Goal: Information Seeking & Learning: Learn about a topic

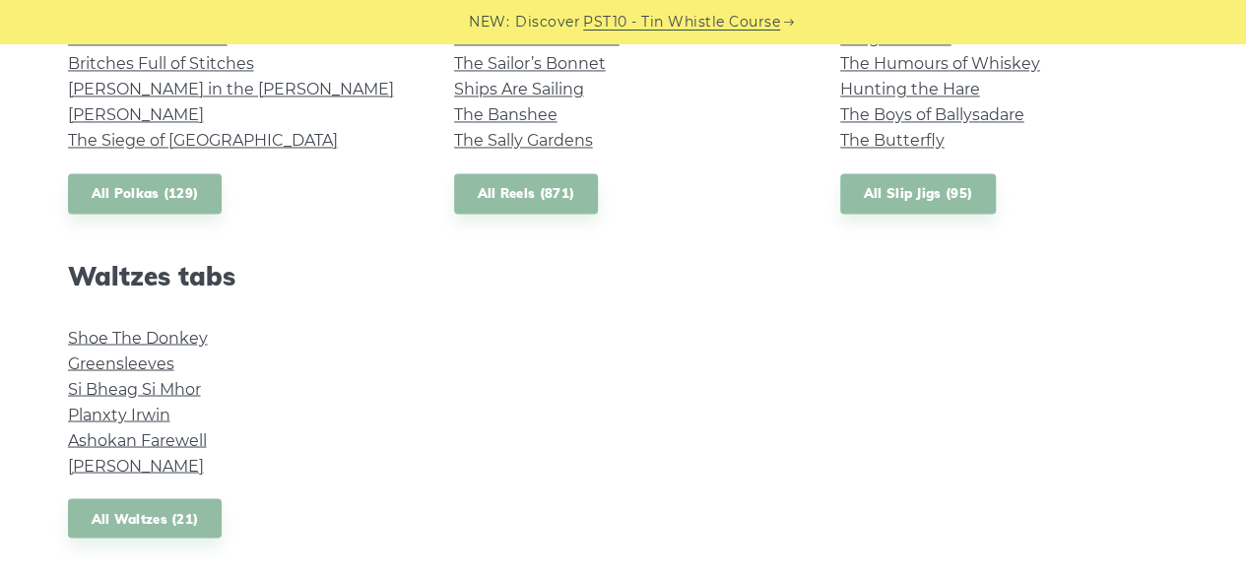
scroll to position [1680, 0]
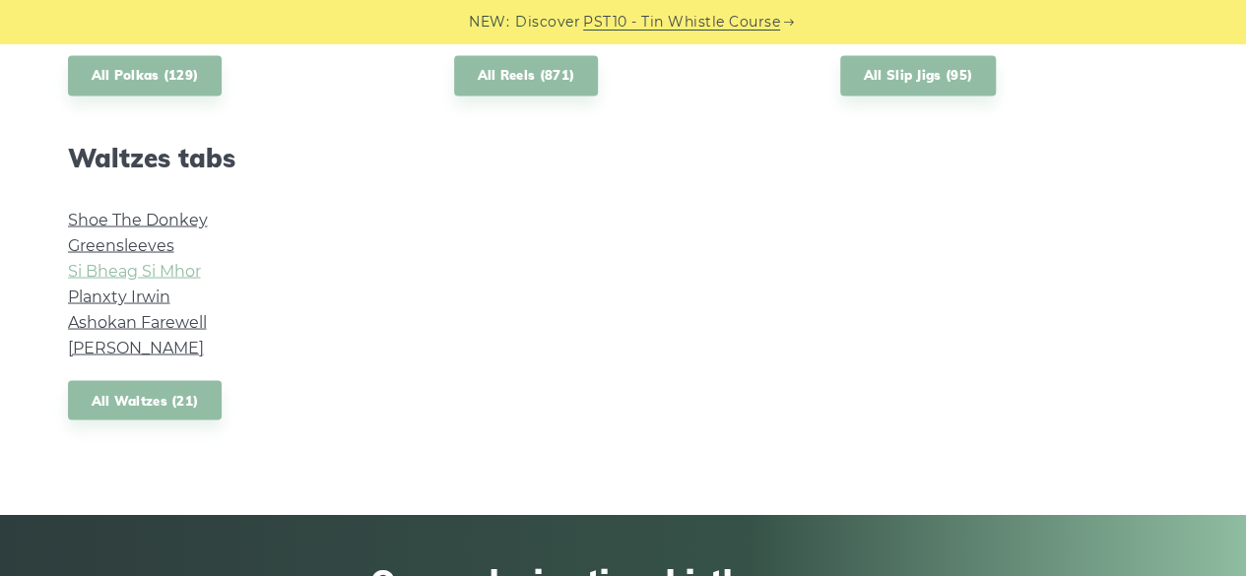
click at [161, 274] on link "Si­ Bheag Si­ Mhor" at bounding box center [134, 270] width 133 height 19
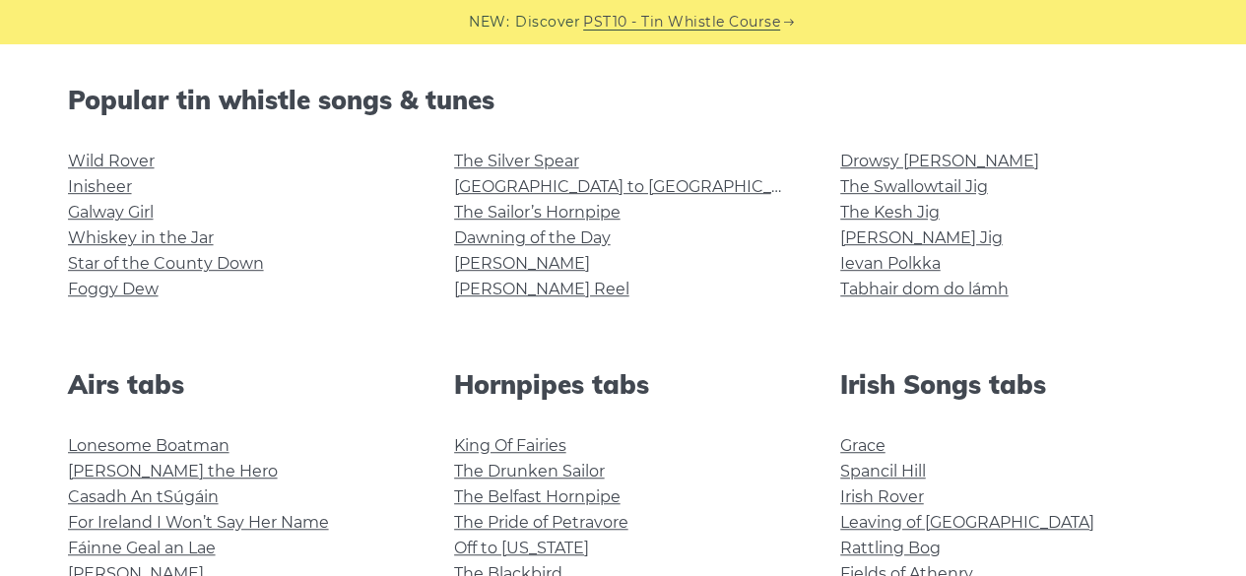
scroll to position [489, 0]
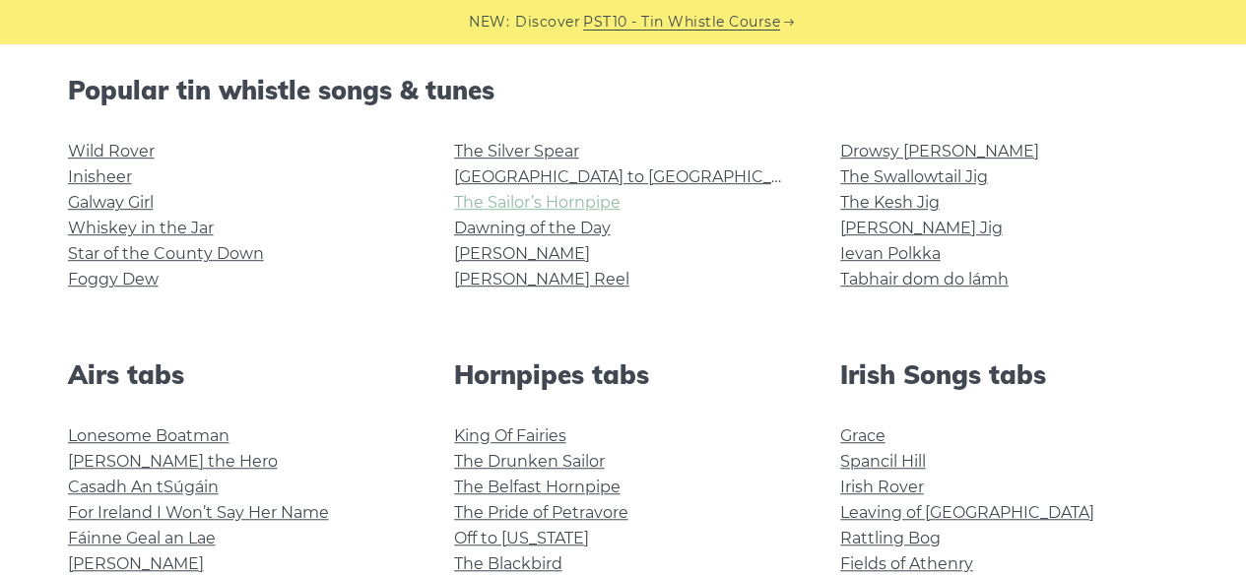
click at [548, 209] on link "The Sailor’s Hornpipe" at bounding box center [537, 202] width 166 height 19
click at [125, 281] on link "Foggy Dew" at bounding box center [113, 279] width 91 height 19
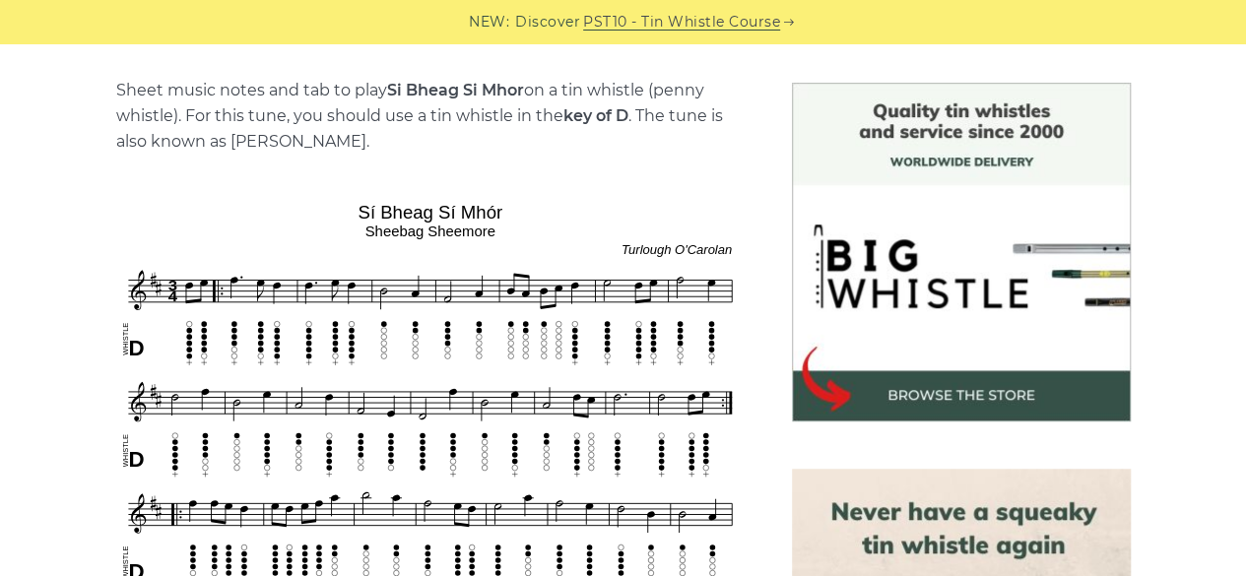
scroll to position [483, 0]
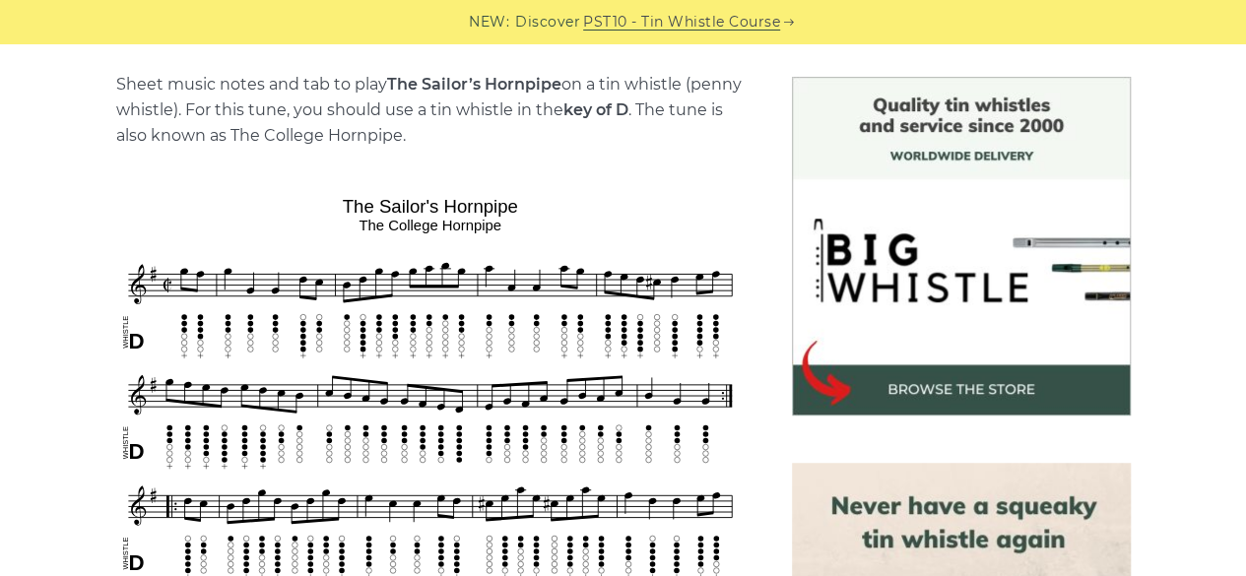
scroll to position [493, 0]
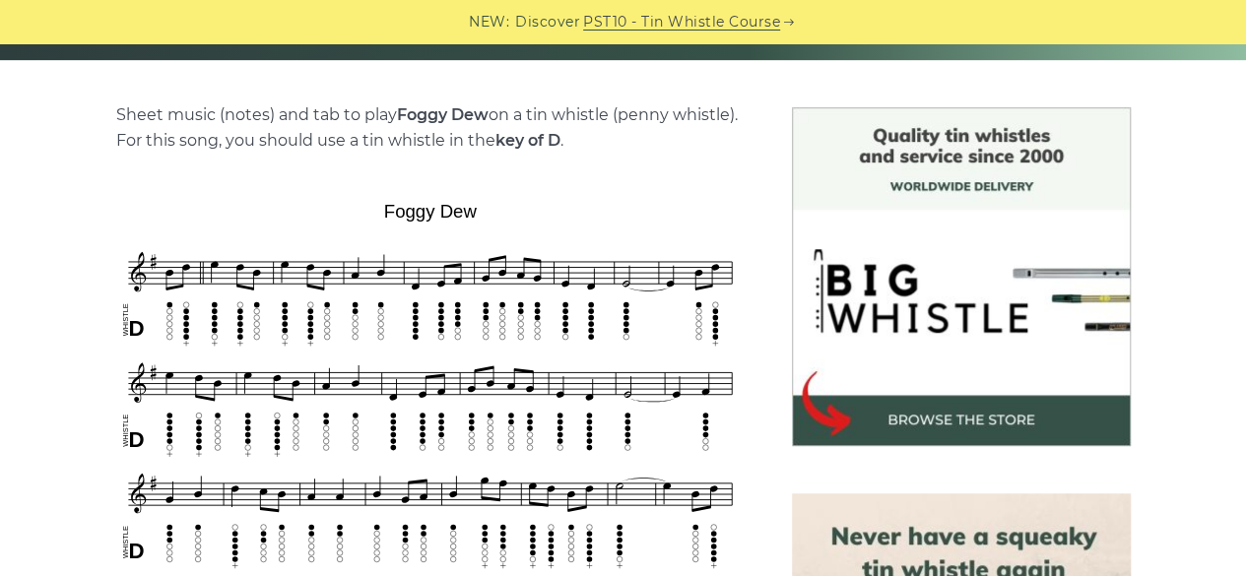
scroll to position [464, 0]
